Goal: Complete application form

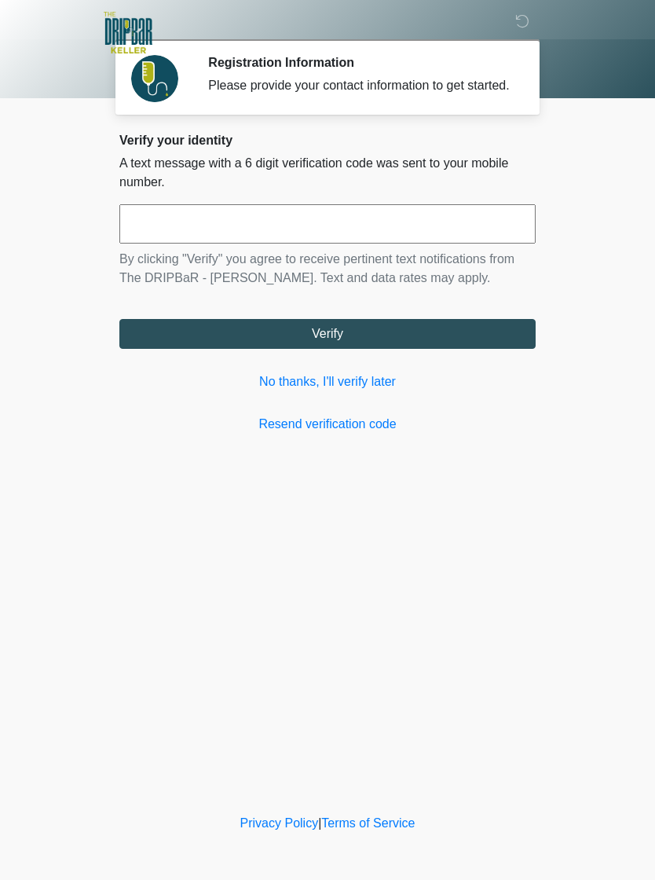
click at [348, 237] on input "text" at bounding box center [327, 223] width 416 height 39
type input "******"
click at [319, 344] on button "Verify" at bounding box center [327, 334] width 416 height 30
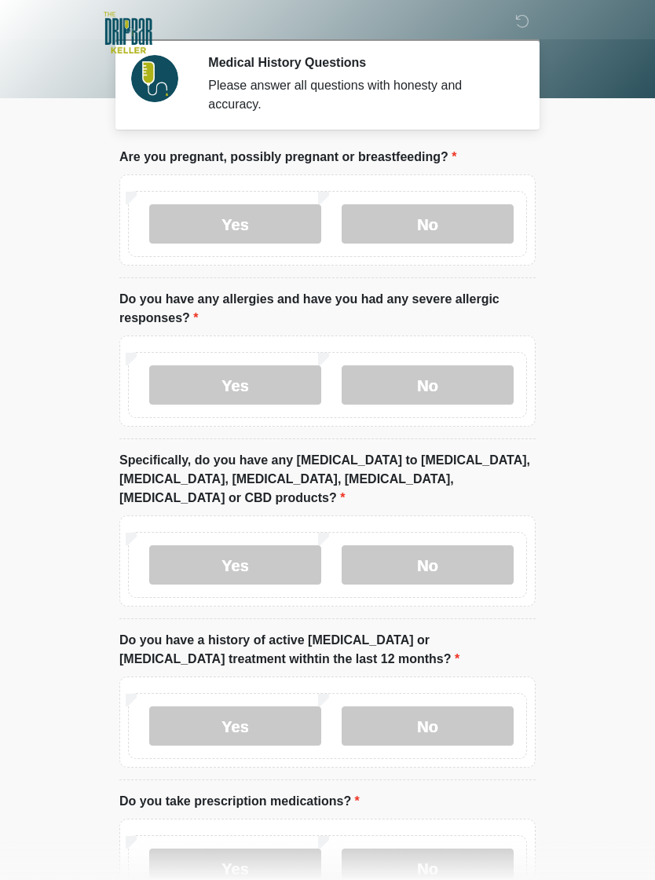
click at [442, 200] on div "Yes No" at bounding box center [327, 224] width 399 height 66
click at [446, 224] on label "No" at bounding box center [428, 223] width 172 height 39
click at [433, 381] on label "No" at bounding box center [428, 384] width 172 height 39
click at [434, 545] on label "No" at bounding box center [428, 564] width 172 height 39
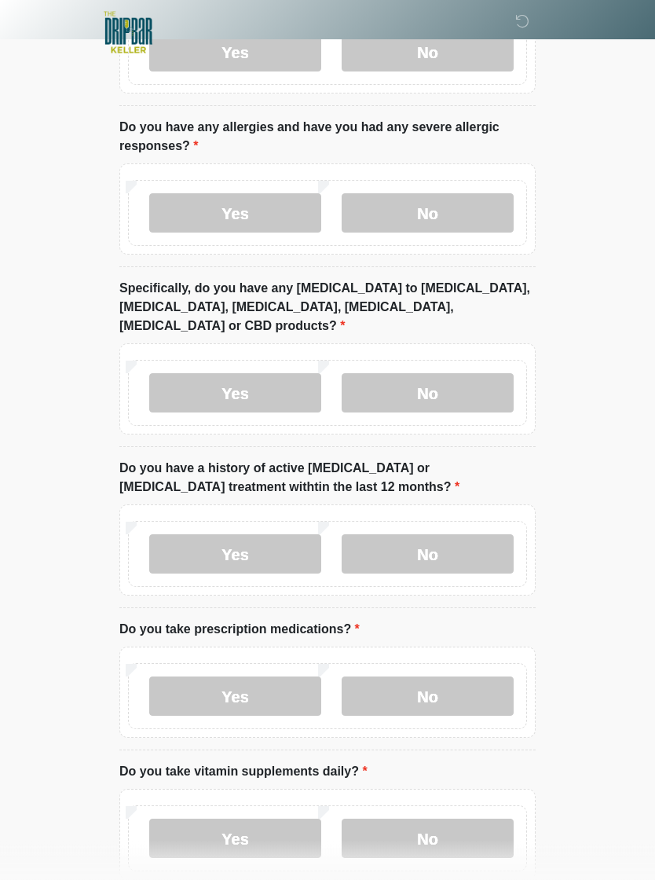
scroll to position [194, 0]
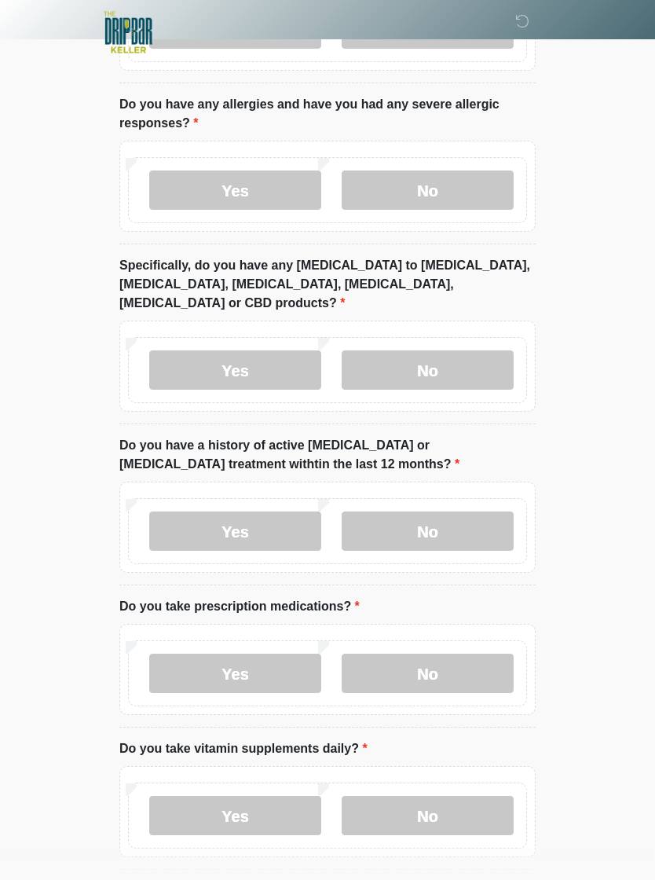
click at [398, 499] on div "Yes No" at bounding box center [327, 532] width 399 height 66
click at [444, 512] on label "No" at bounding box center [428, 531] width 172 height 39
click at [212, 654] on label "Yes" at bounding box center [235, 673] width 172 height 39
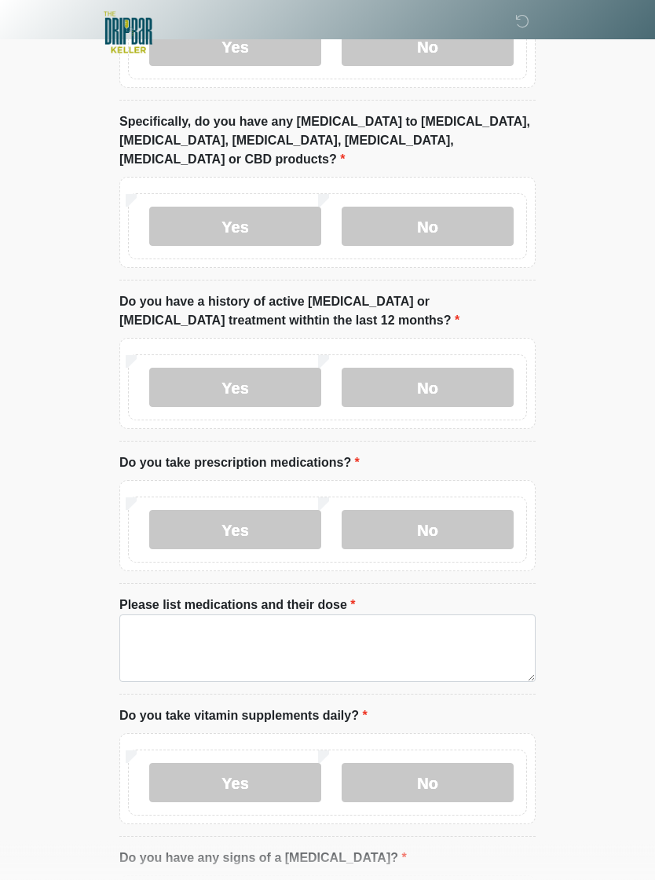
scroll to position [339, 0]
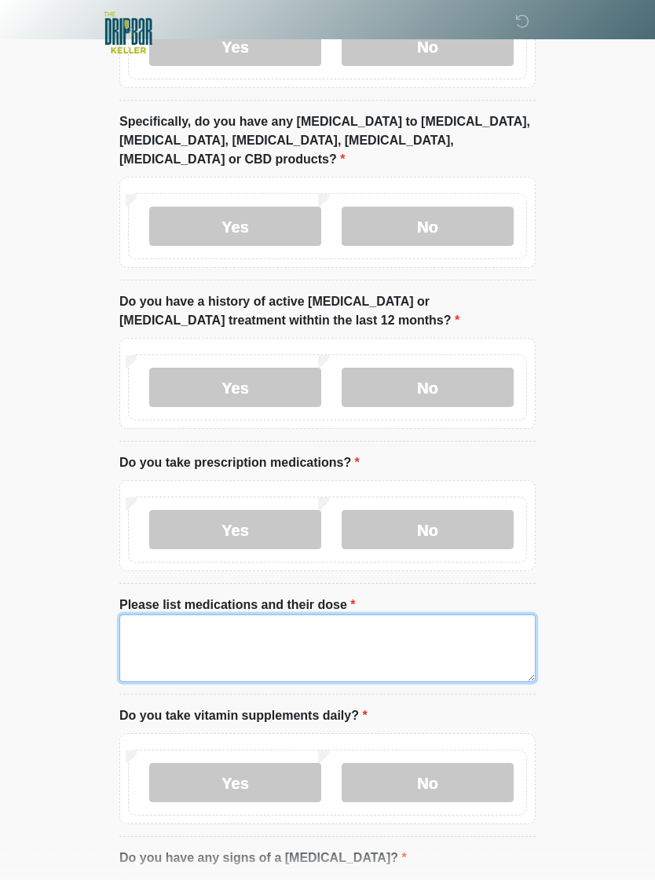
click at [203, 614] on textarea "Please list medications and their dose" at bounding box center [327, 648] width 416 height 68
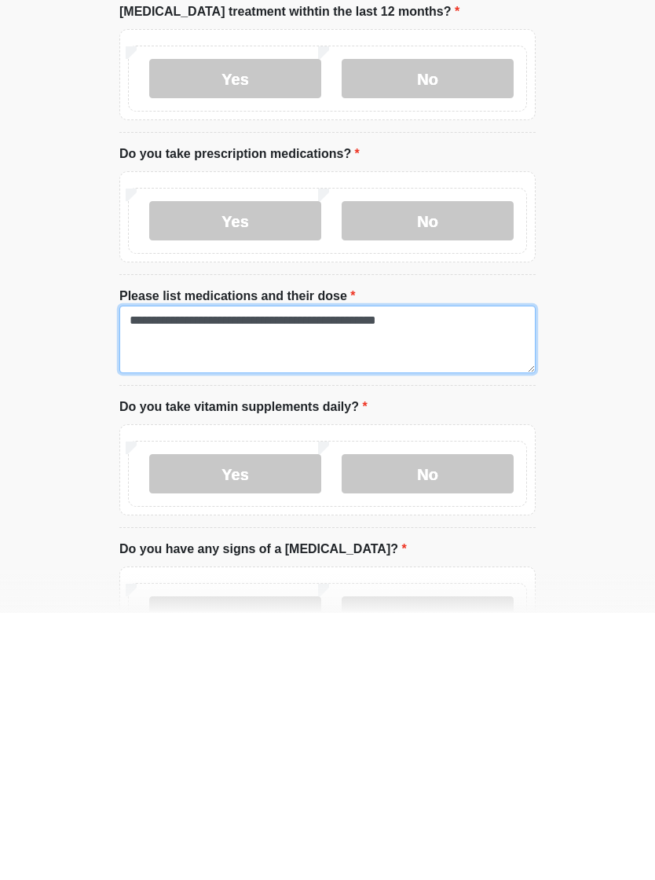
type textarea "**********"
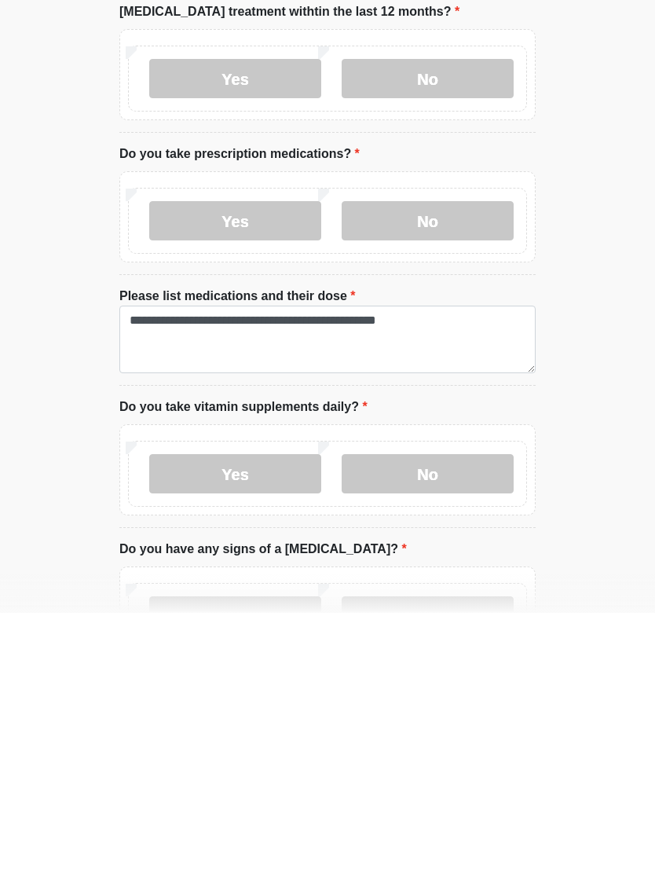
click at [413, 721] on label "No" at bounding box center [428, 740] width 172 height 39
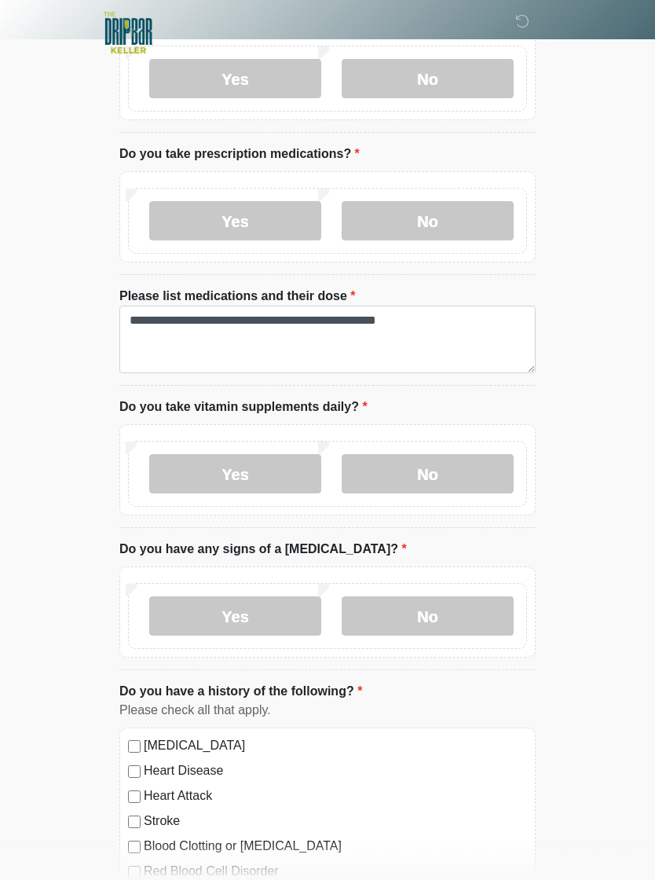
click at [413, 596] on label "No" at bounding box center [428, 615] width 172 height 39
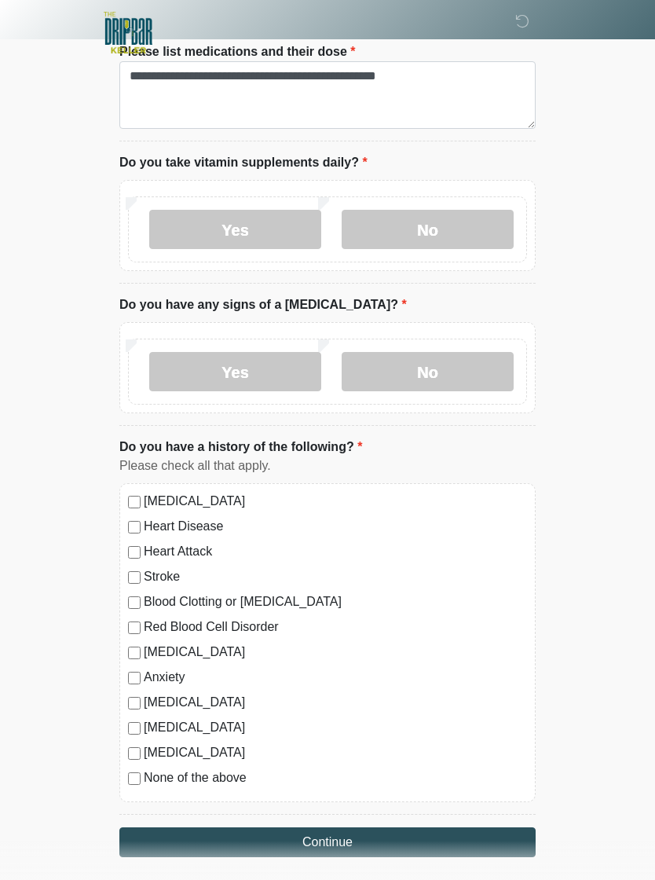
scroll to position [908, 0]
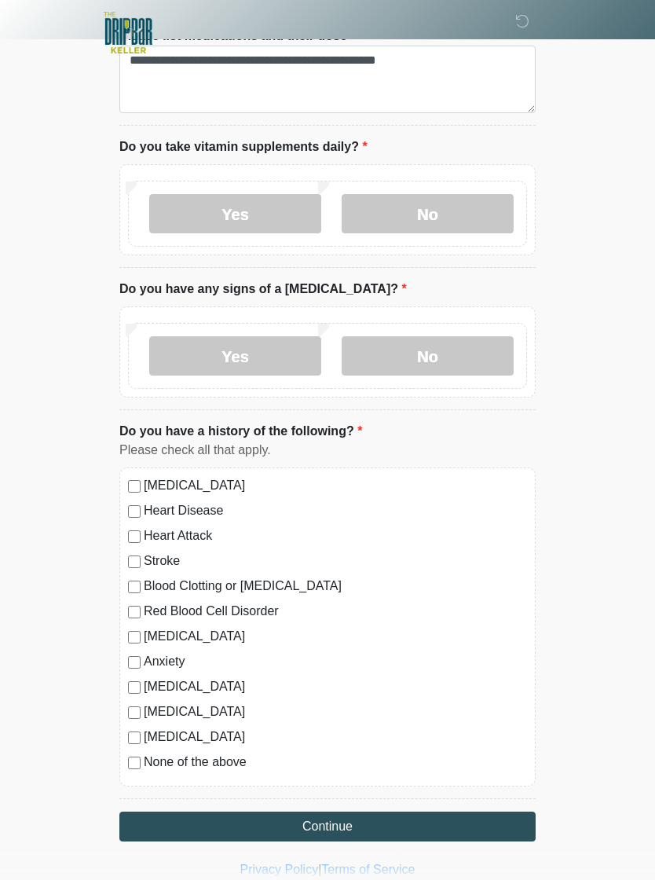
click at [134, 627] on div "Depression" at bounding box center [327, 636] width 399 height 19
click at [167, 652] on label "Anxiety" at bounding box center [335, 661] width 383 height 19
click at [323, 812] on button "Continue" at bounding box center [327, 827] width 416 height 30
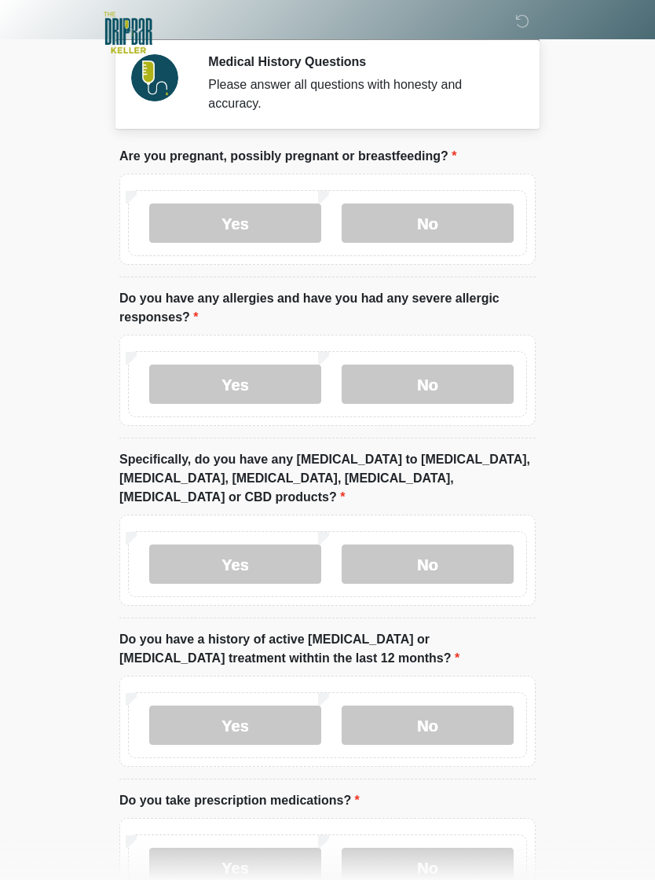
scroll to position [0, 0]
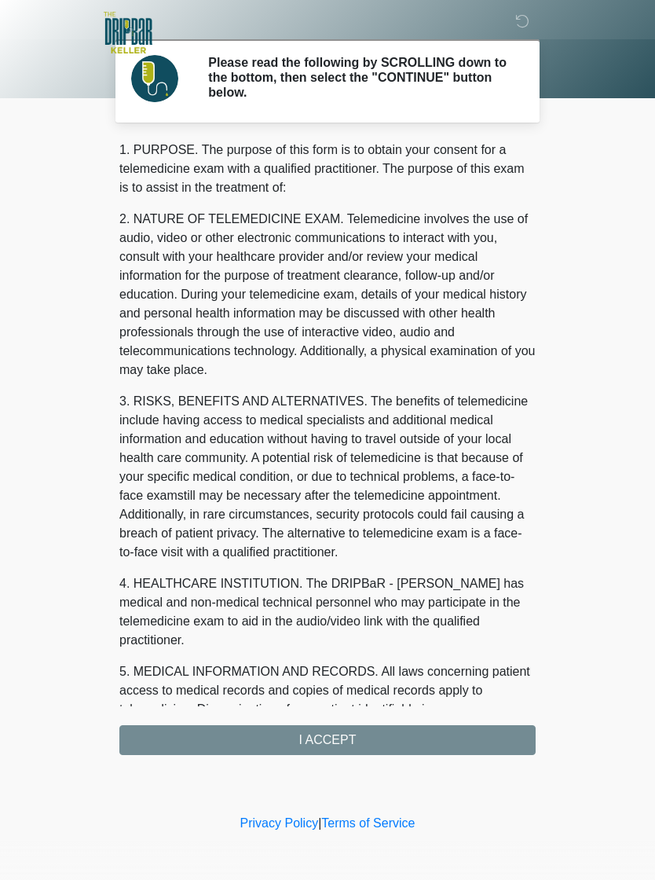
click at [336, 737] on div "1. PURPOSE. The purpose of this form is to obtain your consent for a telemedici…" at bounding box center [327, 448] width 416 height 614
click at [428, 732] on div "1. PURPOSE. The purpose of this form is to obtain your consent for a telemedici…" at bounding box center [327, 448] width 416 height 614
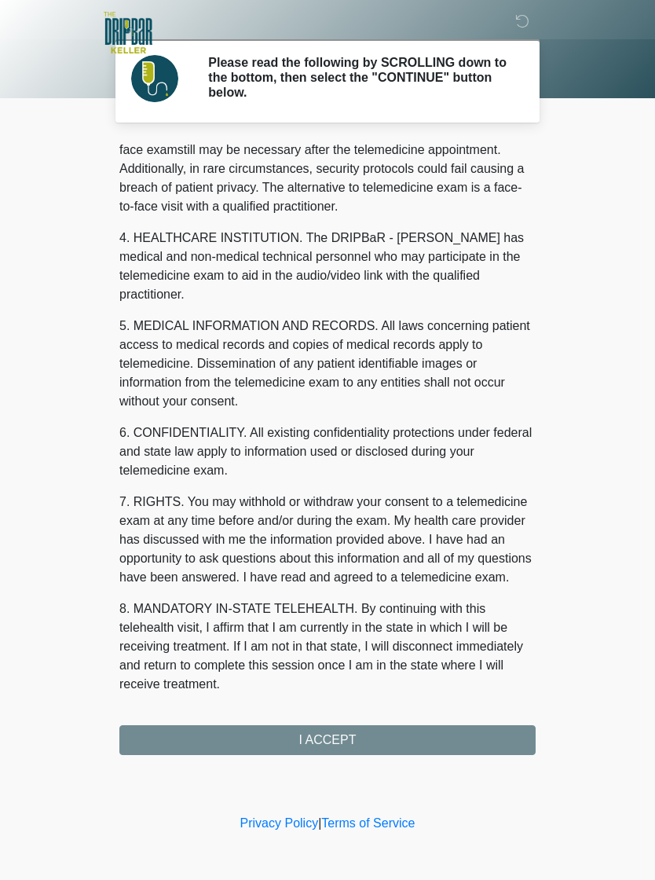
scroll to position [346, 0]
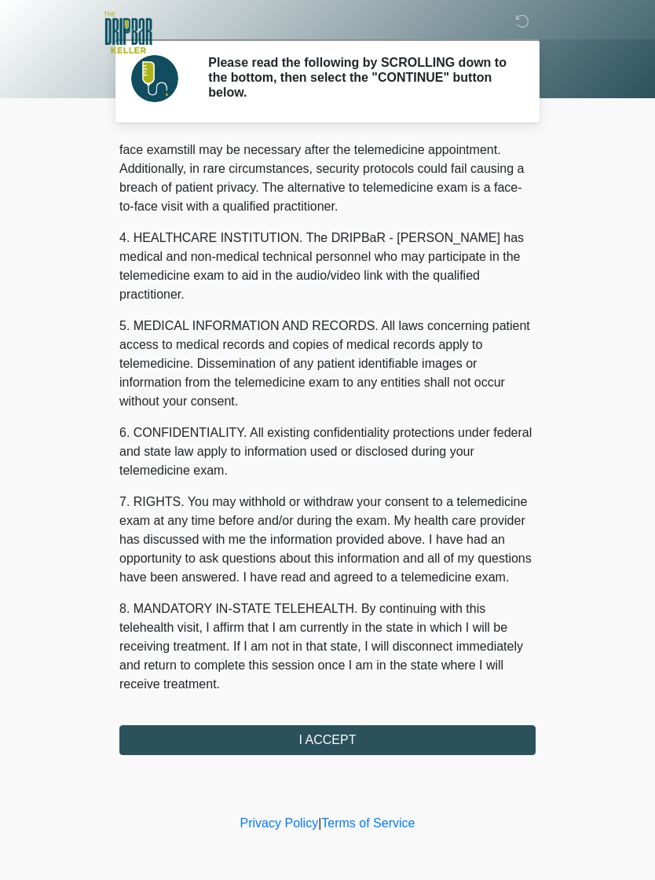
click at [369, 735] on button "I ACCEPT" at bounding box center [327, 740] width 416 height 30
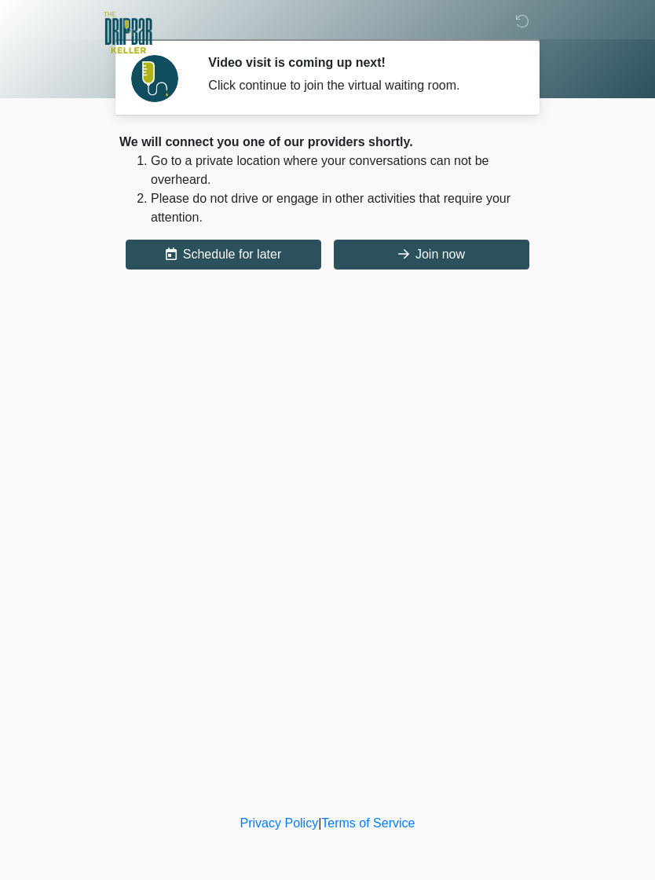
click at [464, 250] on button "Join now" at bounding box center [432, 255] width 196 height 30
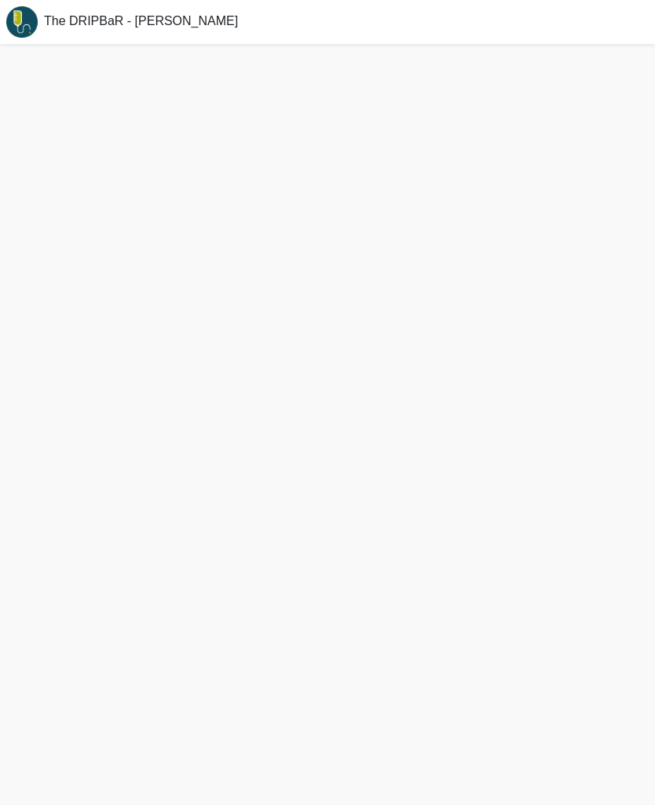
scroll to position [5, 0]
